Goal: Task Accomplishment & Management: Use online tool/utility

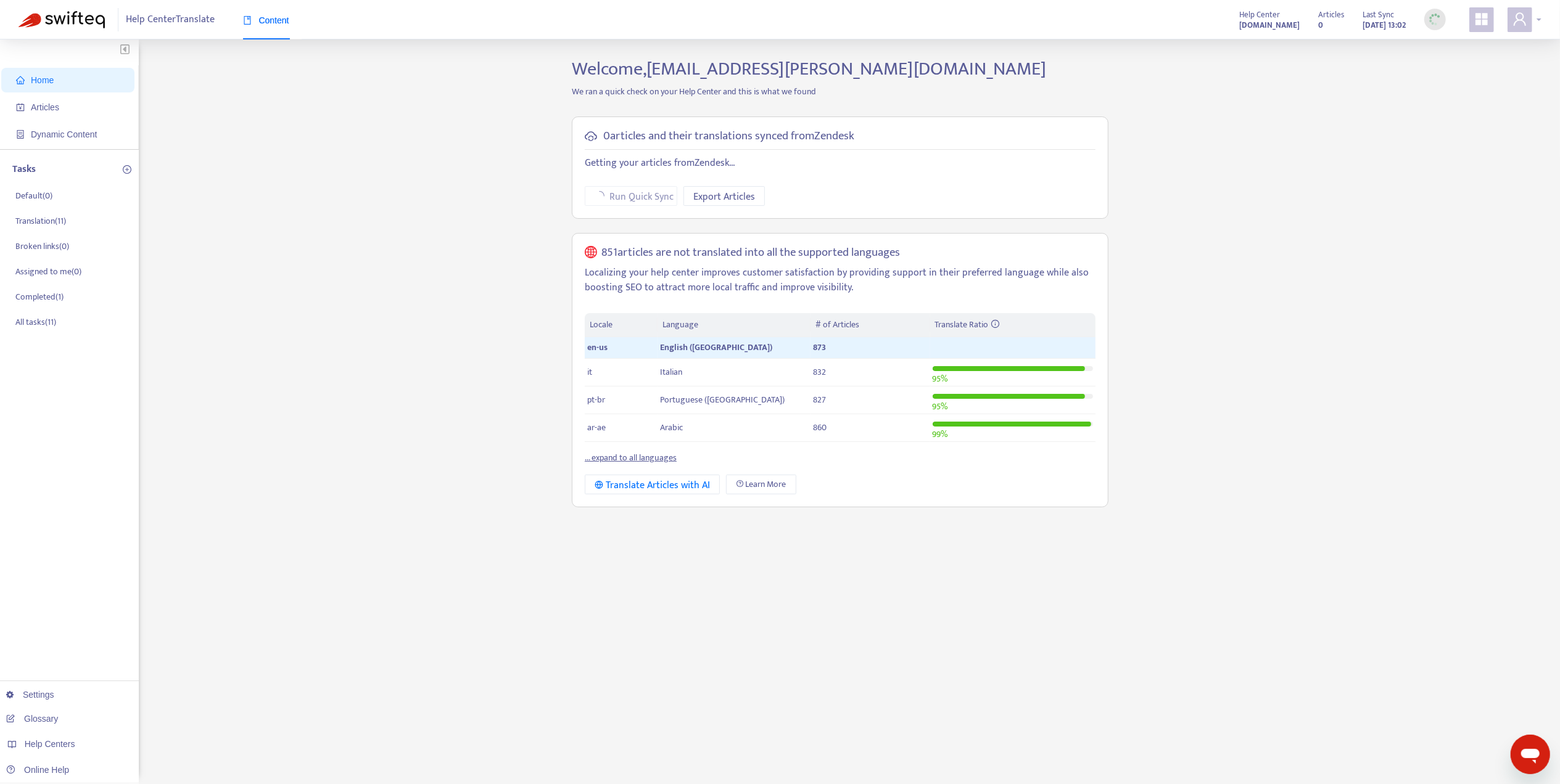
click at [1539, 26] on div at bounding box center [1524, 20] width 34 height 25
click at [1490, 114] on div "Help Centers" at bounding box center [1463, 124] width 187 height 20
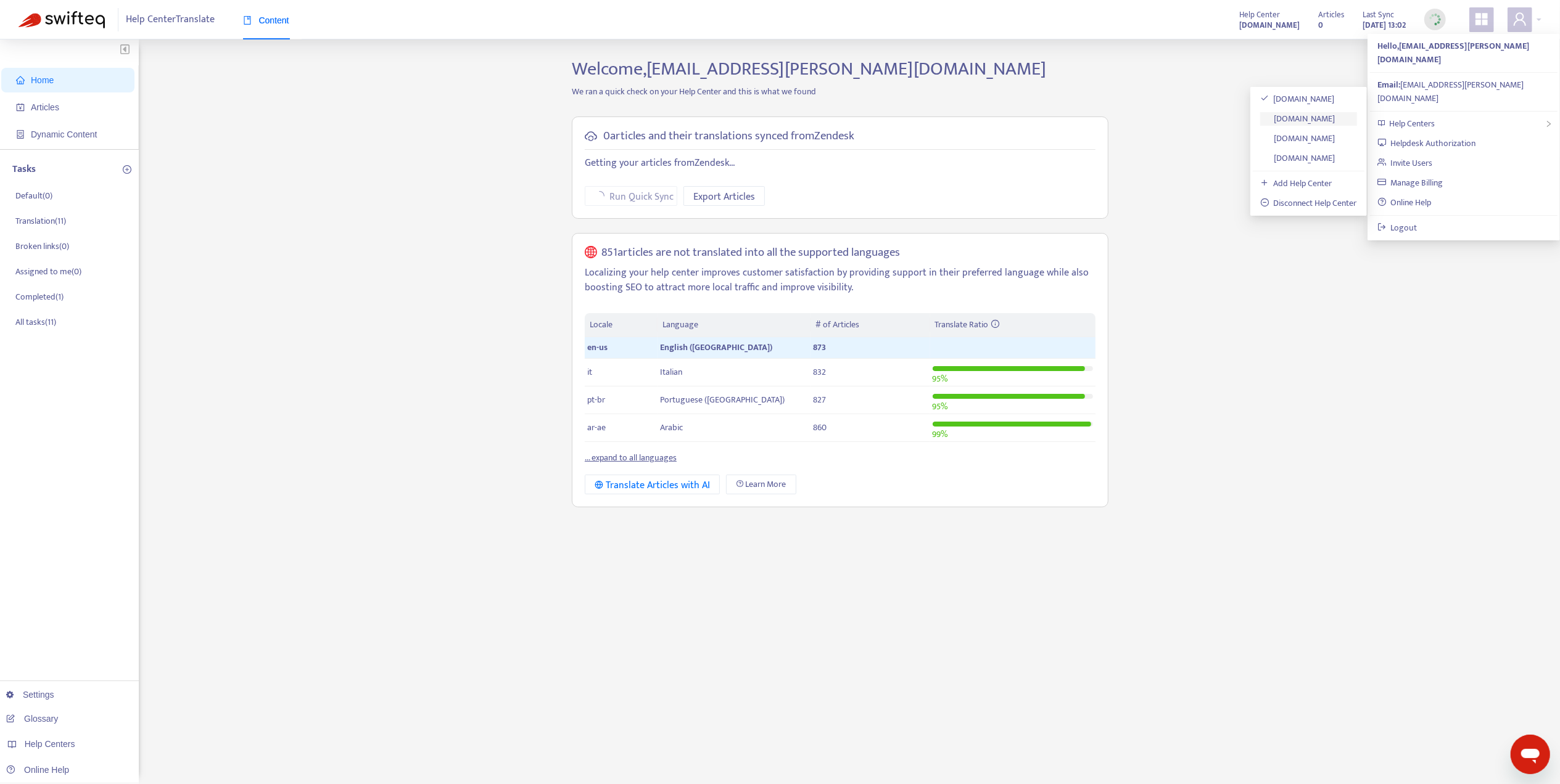
click at [1322, 117] on link "[DOMAIN_NAME]" at bounding box center [1297, 118] width 75 height 14
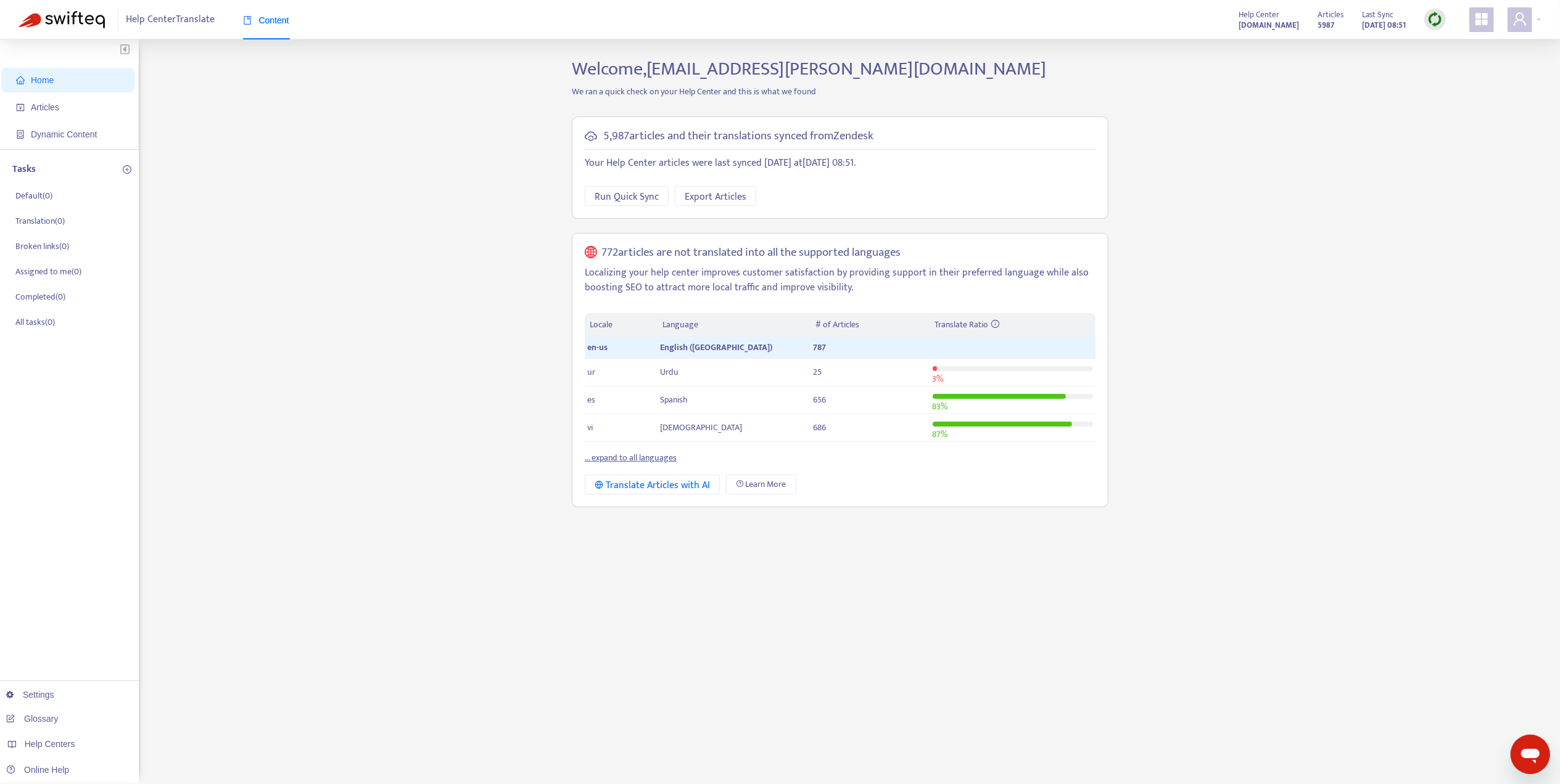
click at [1542, 21] on div "Help Center Translate Content Help Center [DOMAIN_NAME] Articles 5987 Last Sync…" at bounding box center [780, 19] width 1560 height 39
click at [1540, 18] on div at bounding box center [1524, 20] width 34 height 25
click at [1468, 114] on div "Help Centers" at bounding box center [1463, 124] width 187 height 20
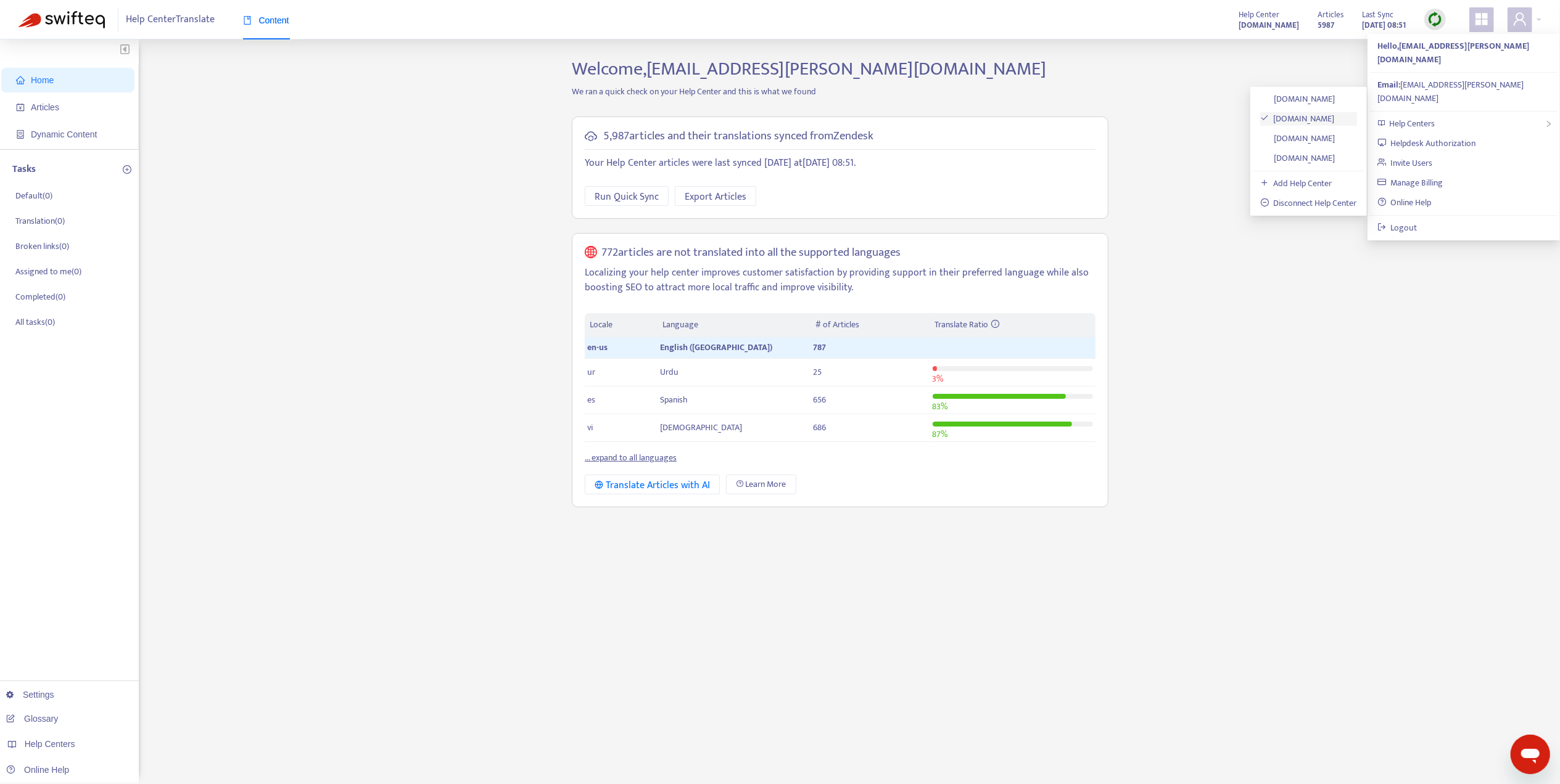
click at [1327, 113] on link "[DOMAIN_NAME]" at bounding box center [1297, 118] width 75 height 14
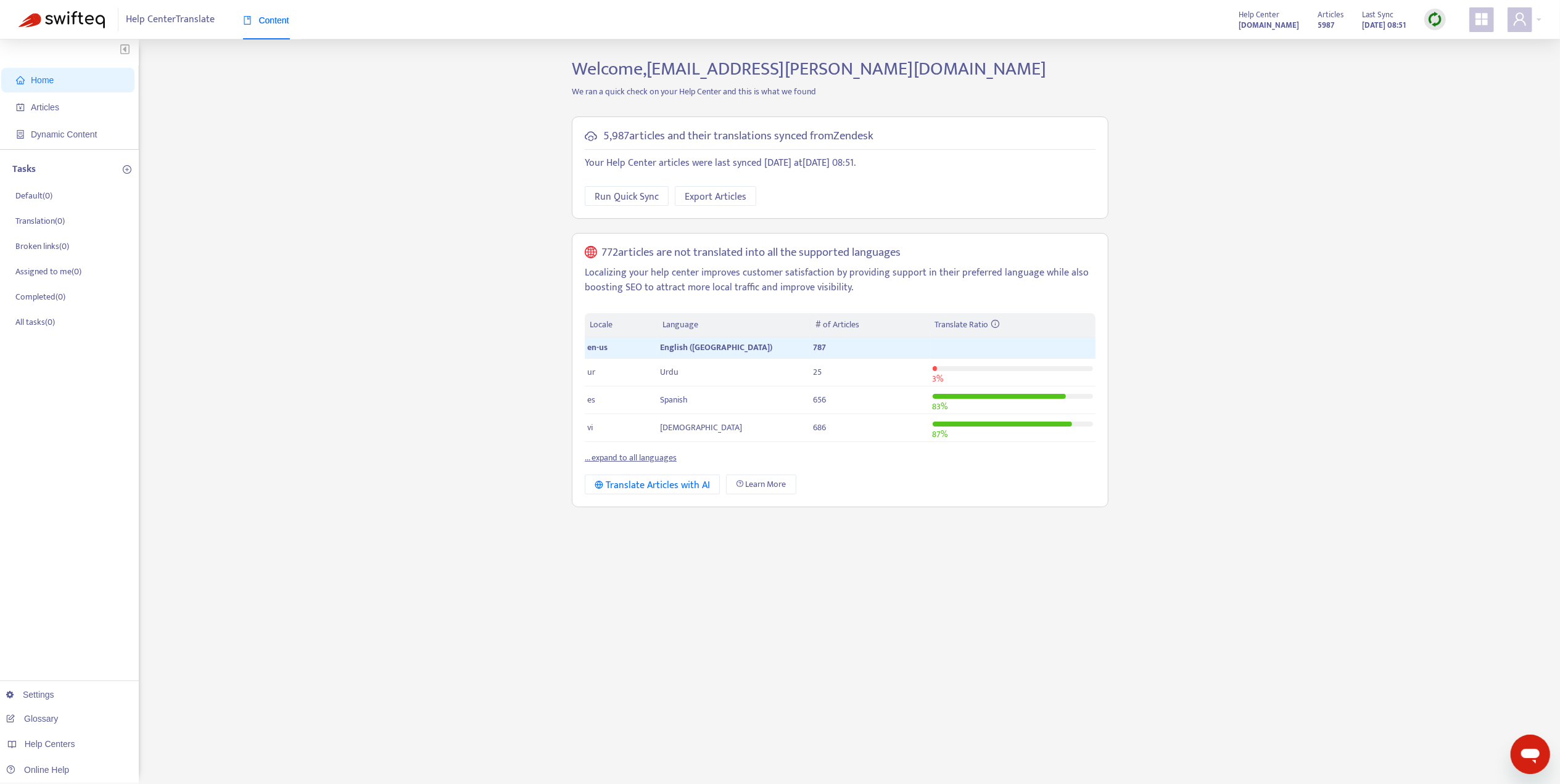
click at [1212, 170] on div "Home Articles Dynamic Content Tasks Default ( 0 ) Translation ( 0 ) Broken link…" at bounding box center [780, 418] width 1523 height 721
click at [1435, 12] on img at bounding box center [1435, 19] width 16 height 16
click at [1449, 65] on link "Full Sync" at bounding box center [1456, 64] width 44 height 14
